Goal: Task Accomplishment & Management: Use online tool/utility

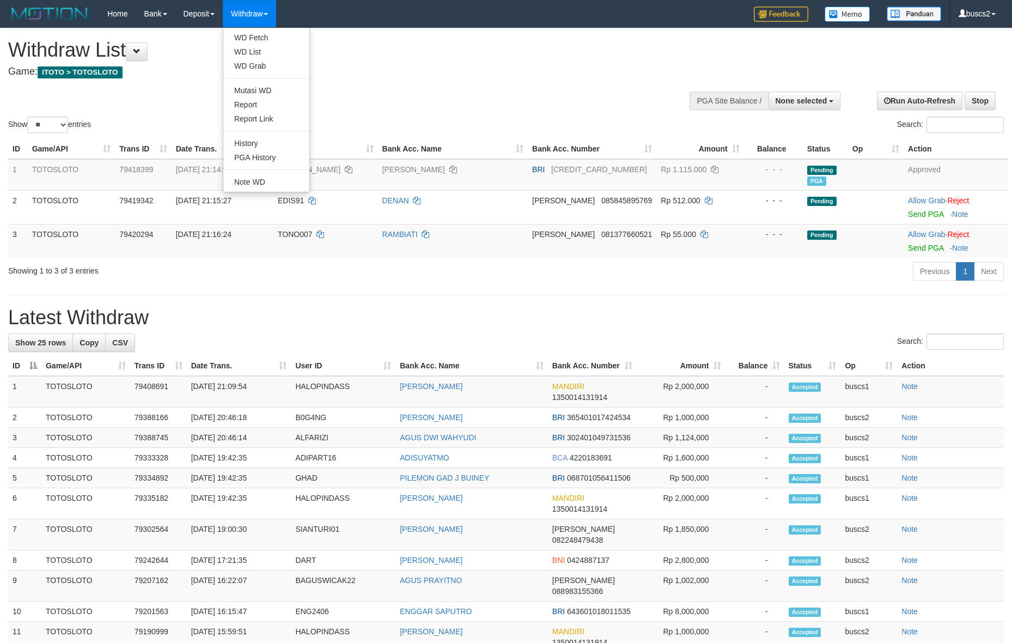
select select
select select "**"
drag, startPoint x: 0, startPoint y: 0, endPoint x: 272, endPoint y: 42, distance: 275.7
click at [272, 42] on link "WD Fetch" at bounding box center [266, 38] width 86 height 14
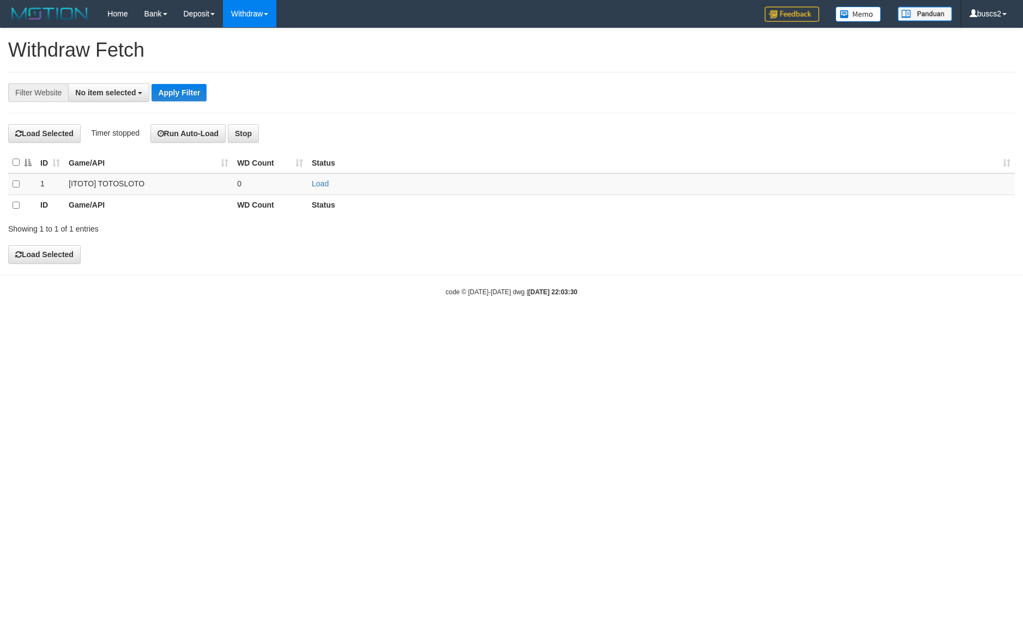
select select
click at [11, 180] on td at bounding box center [22, 183] width 28 height 21
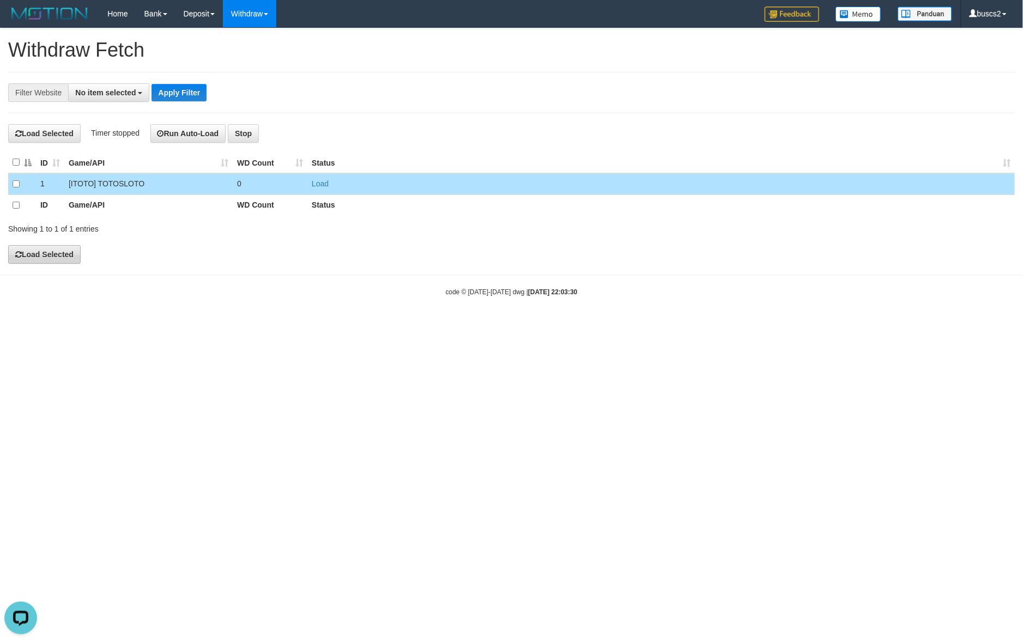
click at [48, 263] on body "Toggle navigation Home Bank Account List Load By Website Group [ITOTO] TOTOSLOT…" at bounding box center [511, 162] width 1023 height 324
click at [48, 247] on button "Load Selected" at bounding box center [44, 254] width 72 height 19
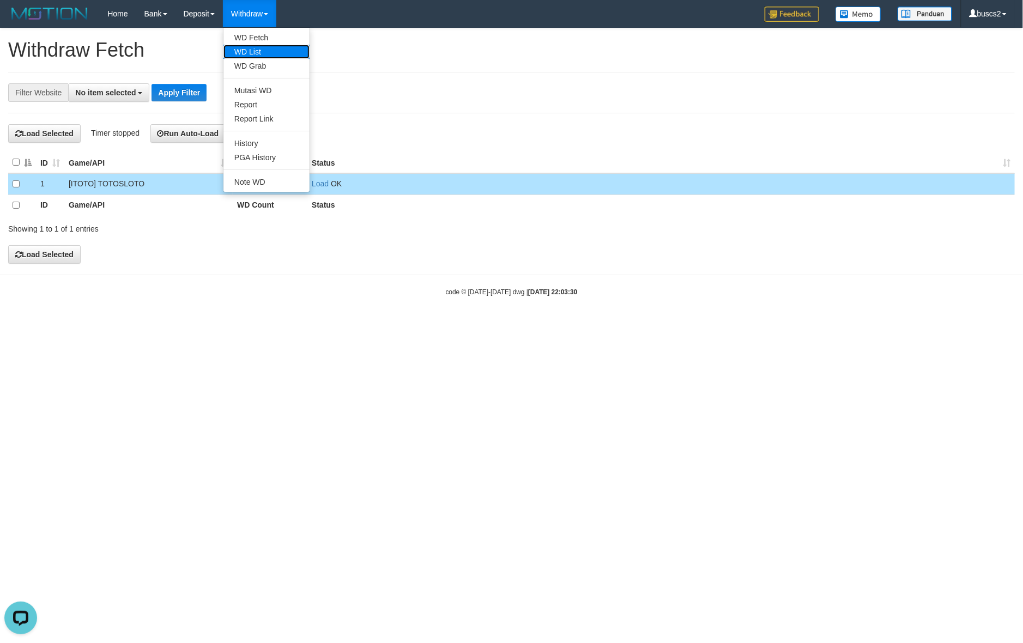
click at [261, 53] on link "WD List" at bounding box center [266, 52] width 86 height 14
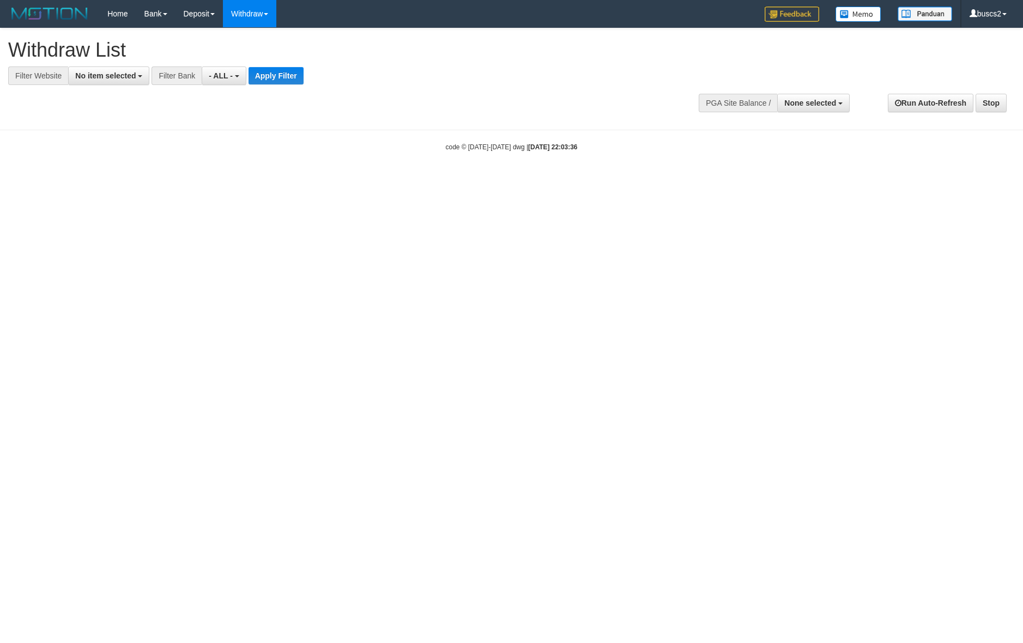
select select
click at [69, 83] on button "No item selected" at bounding box center [108, 75] width 81 height 19
click at [83, 112] on label "SELECT ALL" at bounding box center [105, 116] width 73 height 15
select select "****"
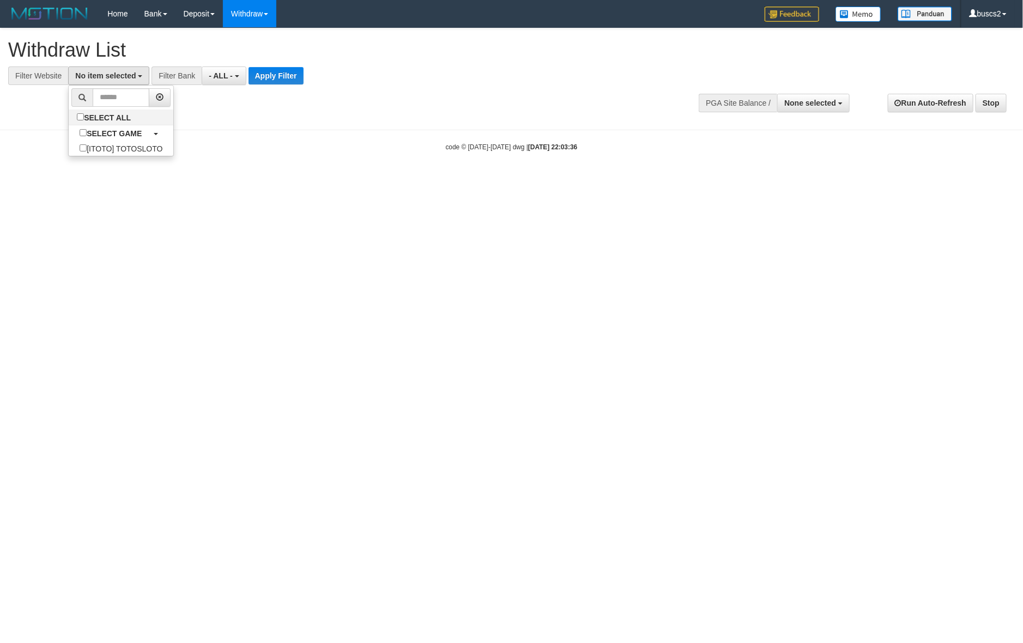
scroll to position [9, 0]
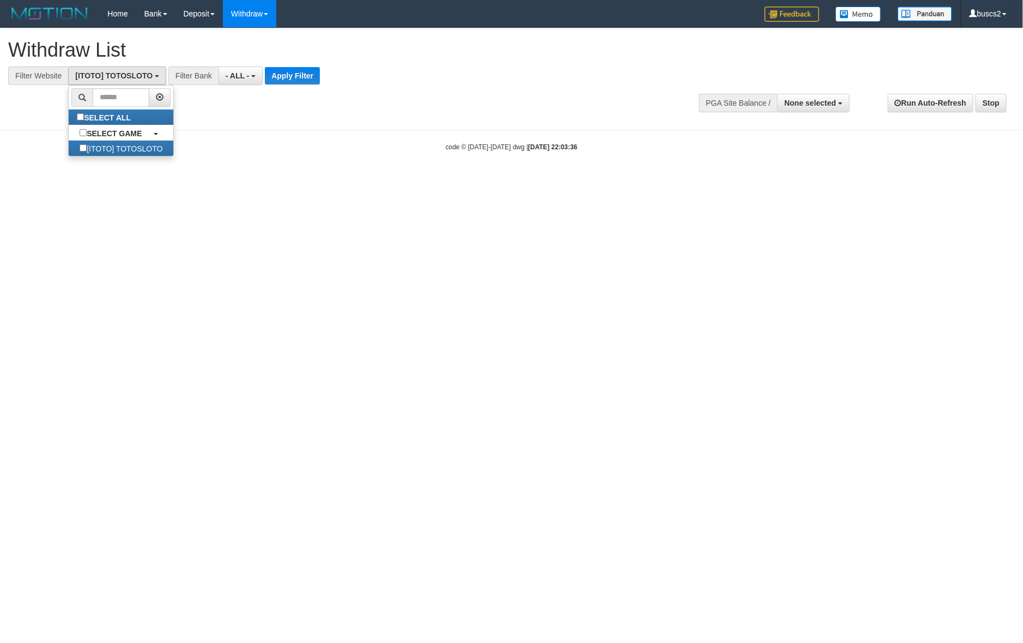
click at [283, 64] on div "**********" at bounding box center [343, 56] width 671 height 57
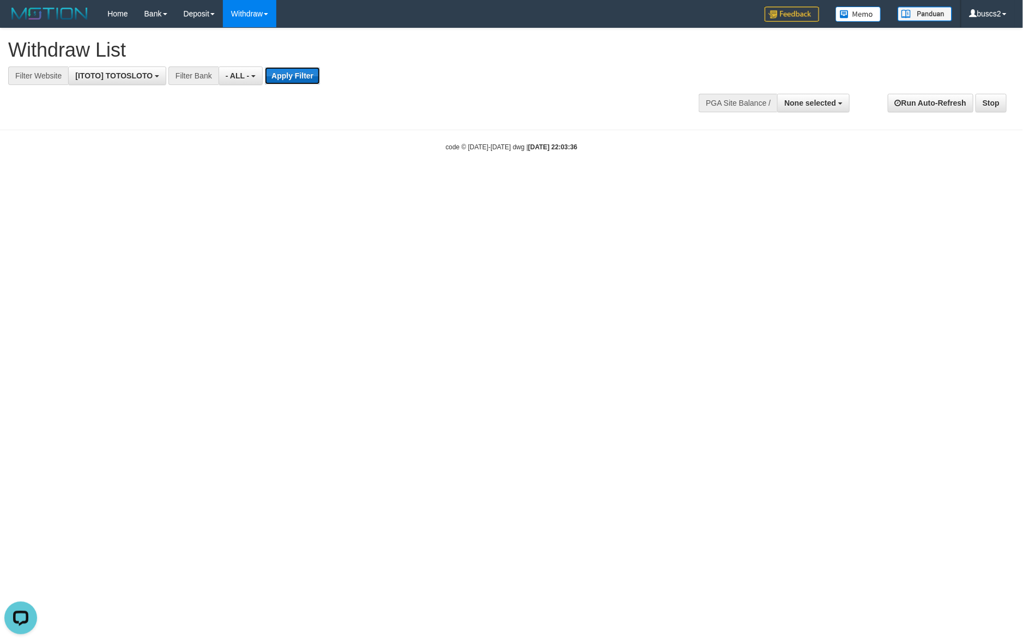
click at [284, 75] on button "Apply Filter" at bounding box center [292, 75] width 55 height 17
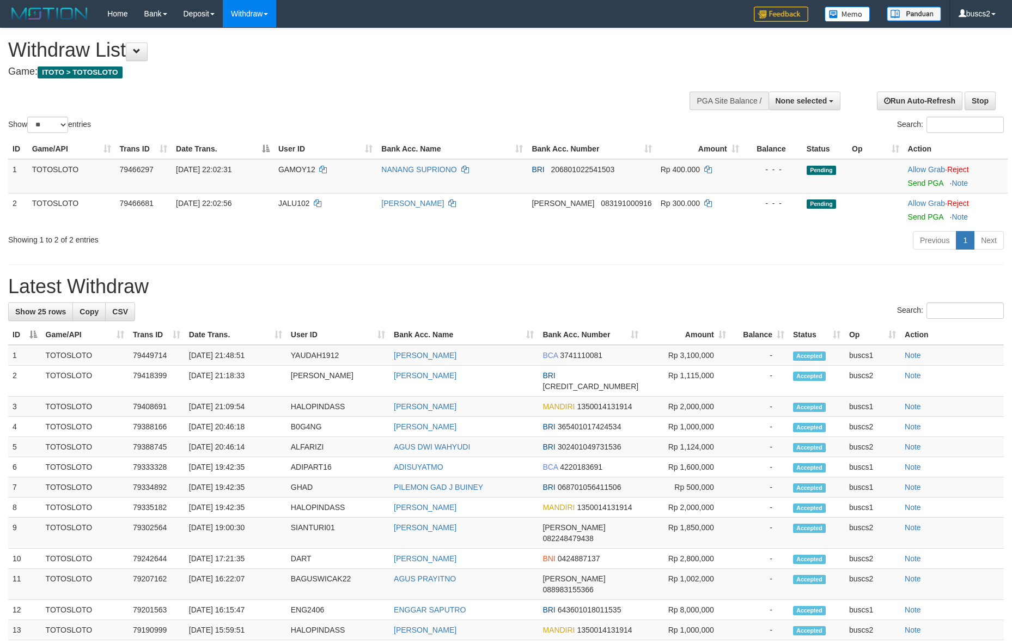
select select
select select "**"
click at [918, 180] on link "Send PGA" at bounding box center [925, 183] width 35 height 9
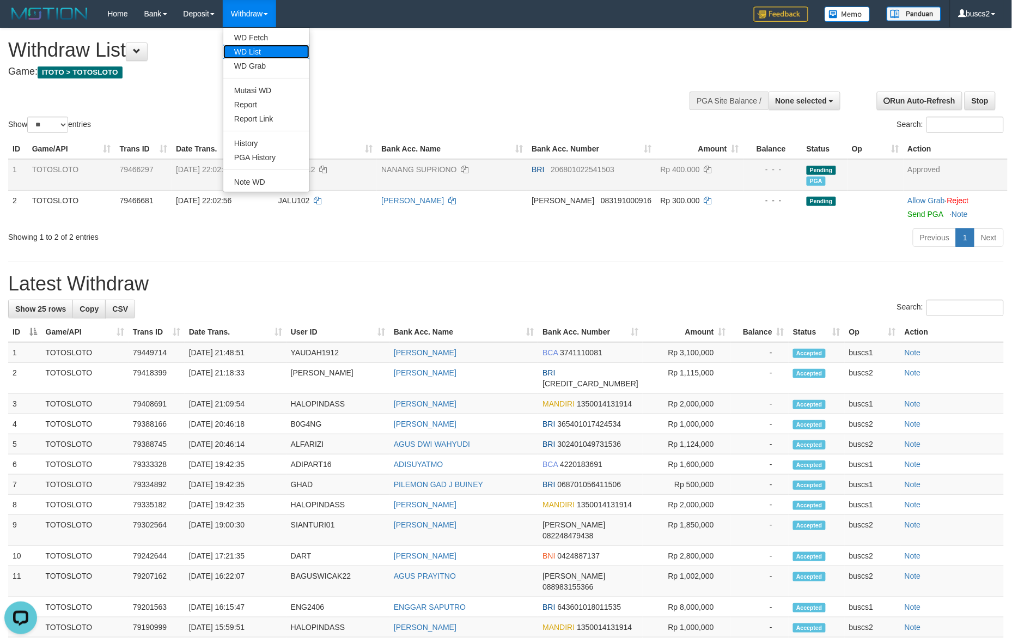
click at [266, 45] on link "WD List" at bounding box center [266, 52] width 86 height 14
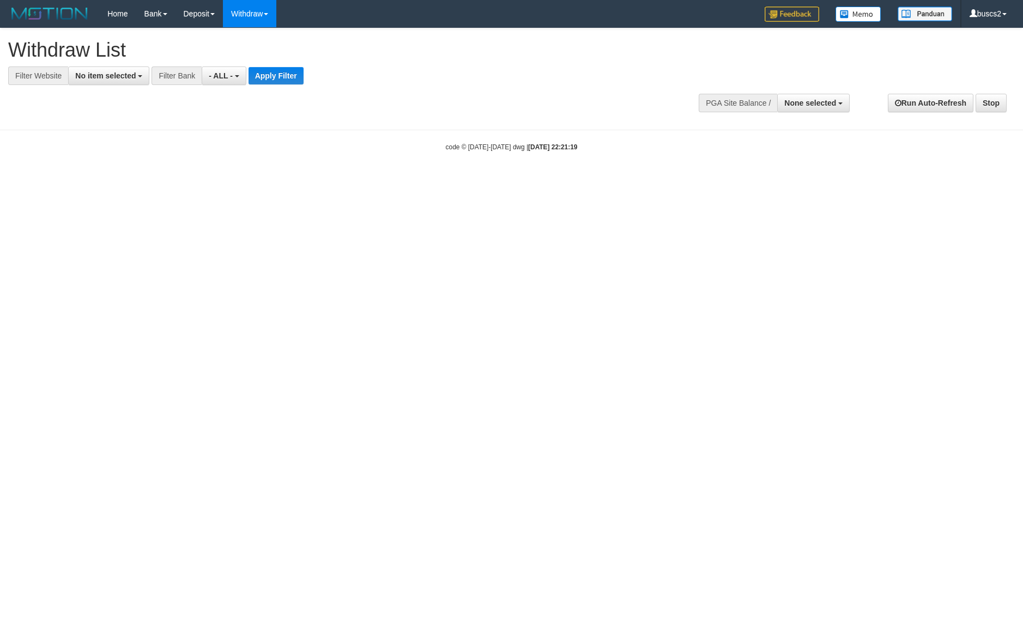
select select
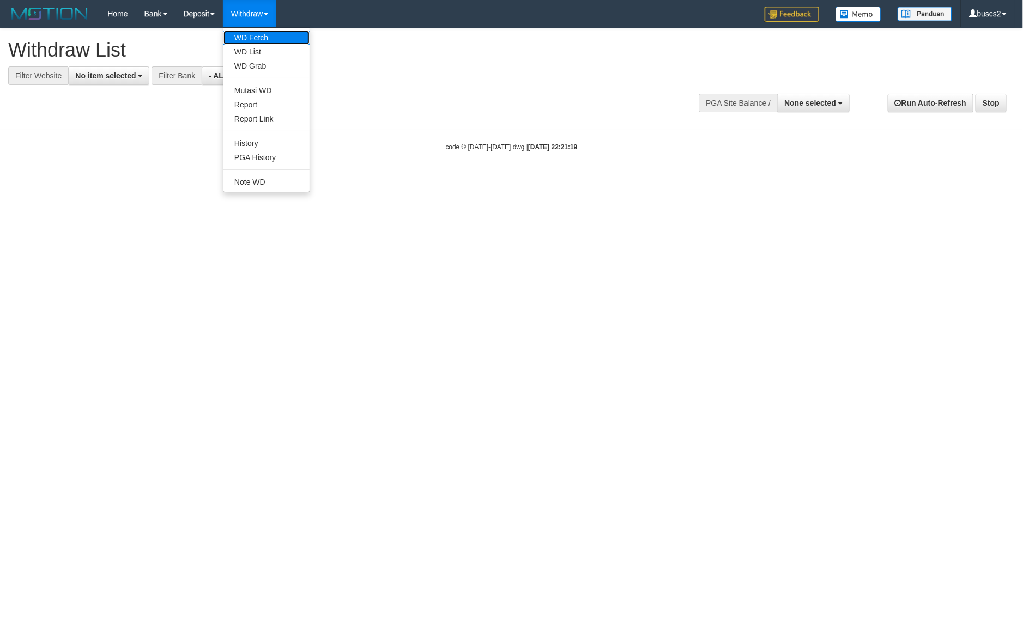
click at [256, 36] on link "WD Fetch" at bounding box center [266, 38] width 86 height 14
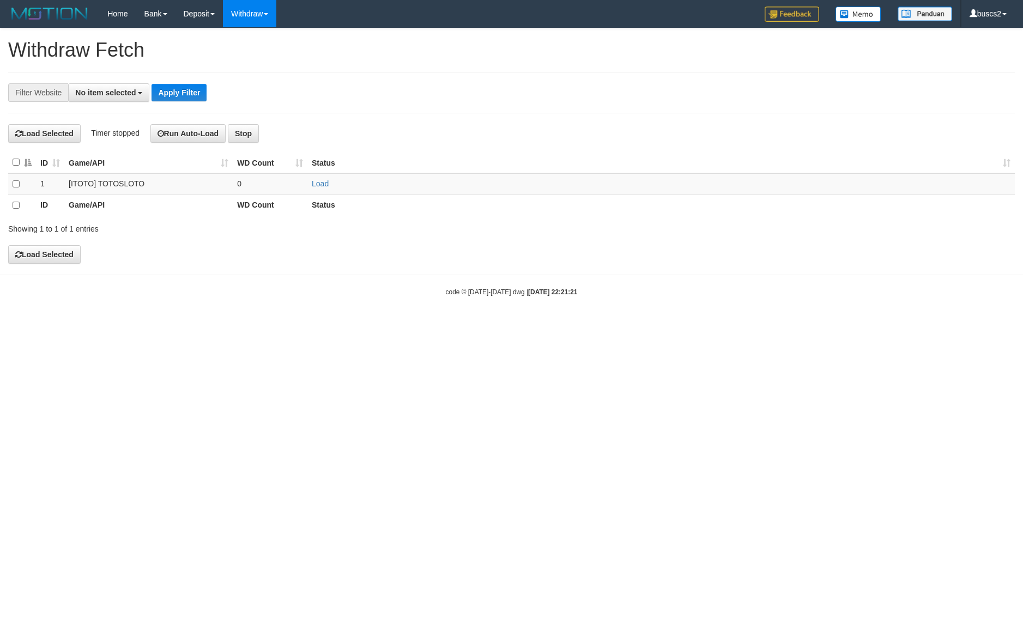
select select
click at [17, 180] on td at bounding box center [22, 183] width 28 height 21
click at [15, 188] on td at bounding box center [22, 183] width 28 height 21
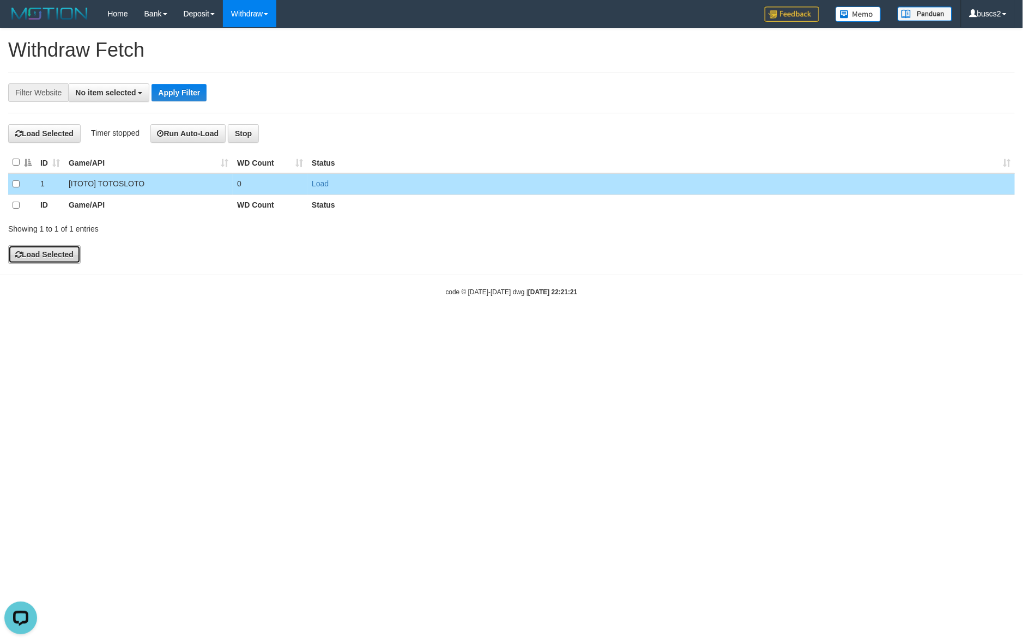
click at [38, 252] on button "Load Selected" at bounding box center [44, 254] width 72 height 19
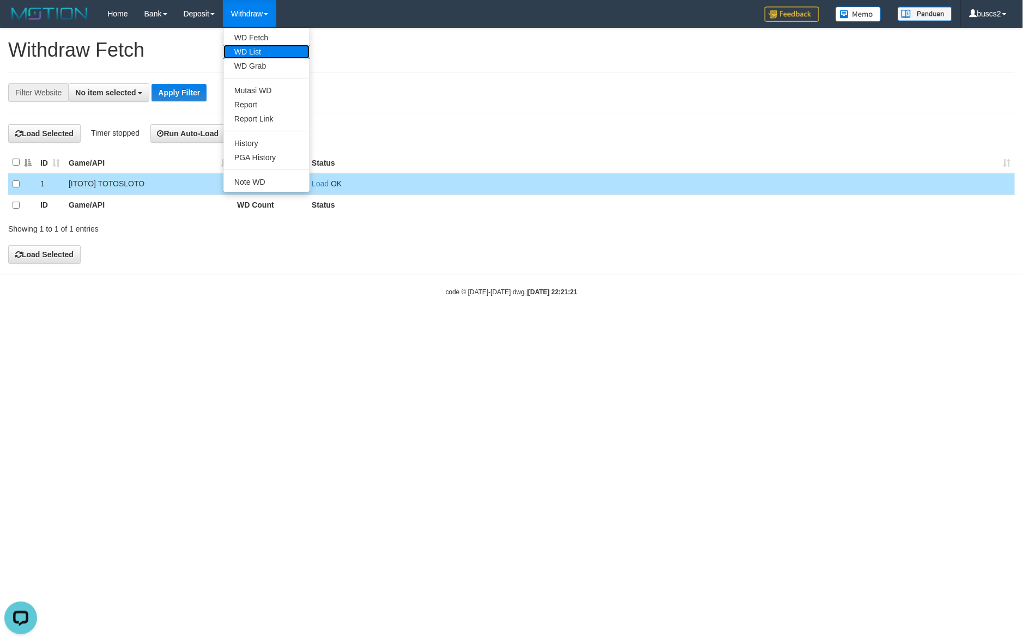
click at [259, 46] on link "WD List" at bounding box center [266, 52] width 86 height 14
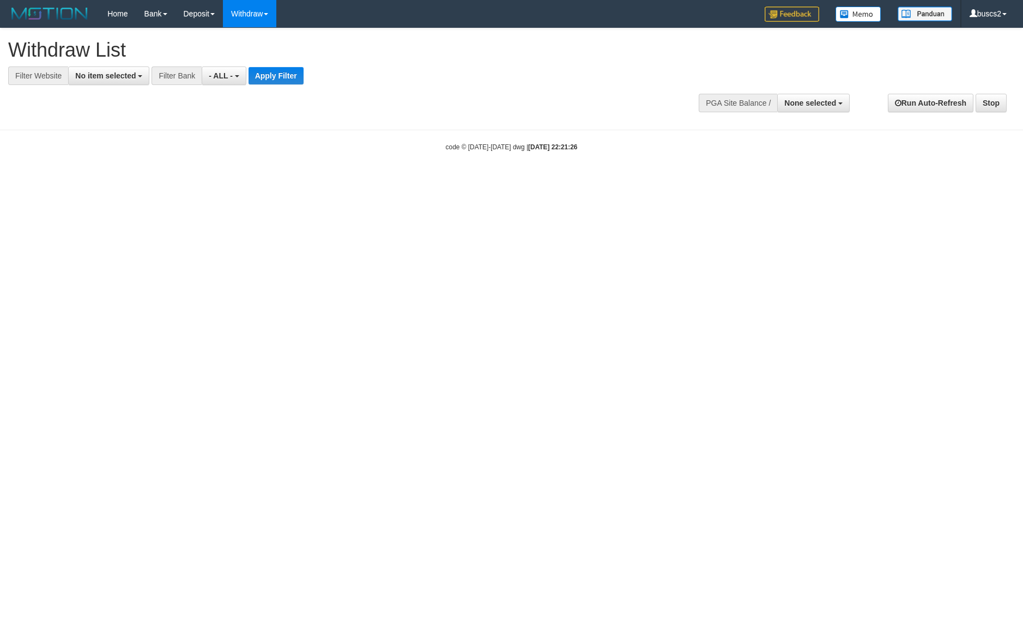
select select
click at [101, 86] on div "**********" at bounding box center [511, 73] width 1023 height 90
click at [100, 80] on span "No item selected" at bounding box center [105, 75] width 60 height 9
click at [96, 114] on label "SELECT ALL" at bounding box center [105, 116] width 73 height 15
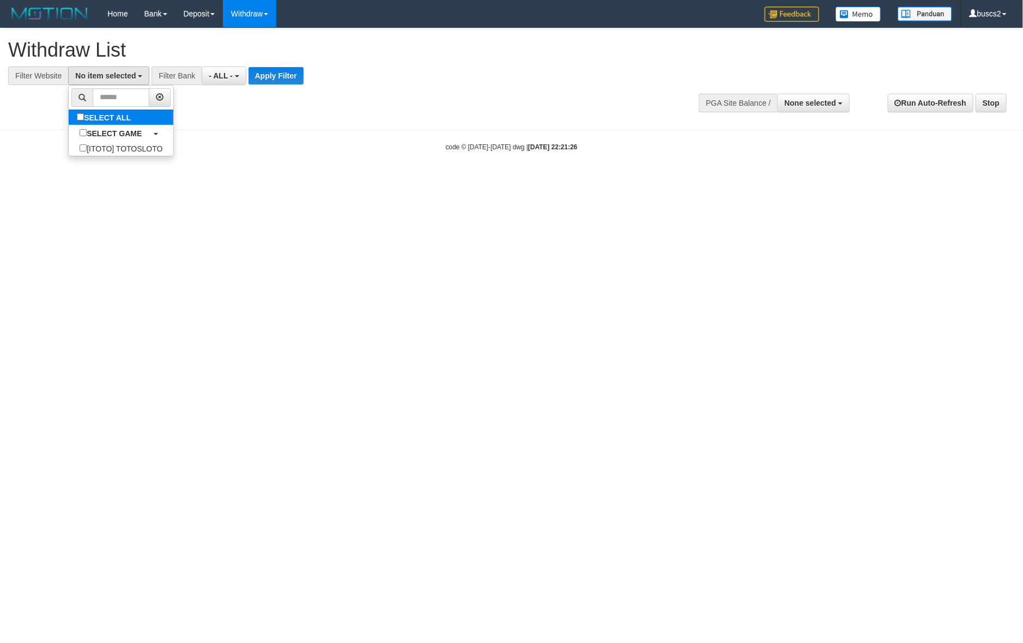
select select "****"
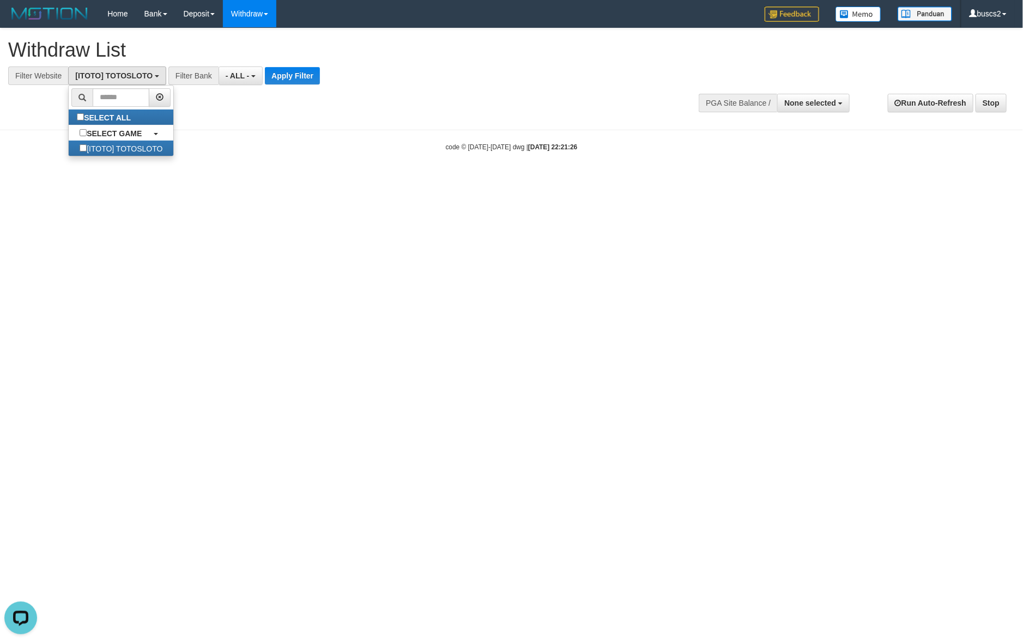
scroll to position [9, 0]
click at [287, 74] on button "Apply Filter" at bounding box center [292, 75] width 55 height 17
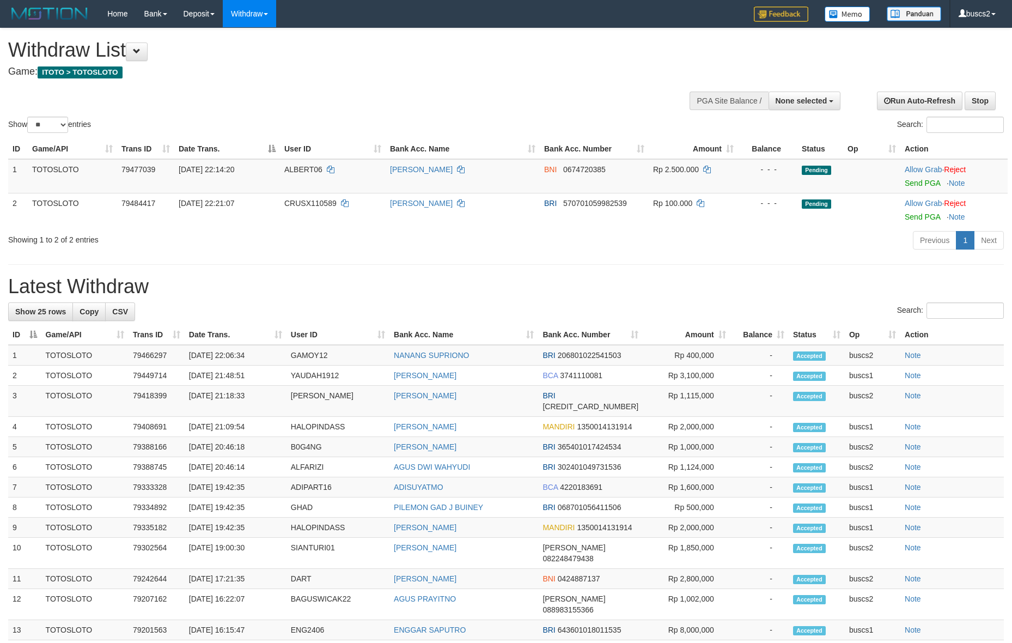
select select
select select "**"
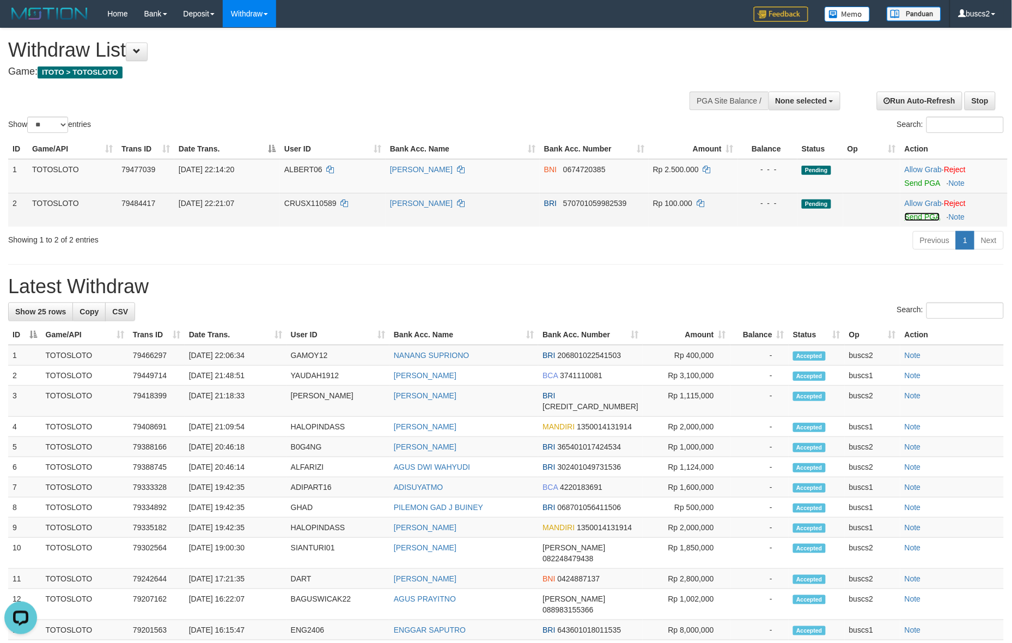
click at [912, 218] on link "Send PGA" at bounding box center [922, 216] width 35 height 9
